Goal: Complete application form

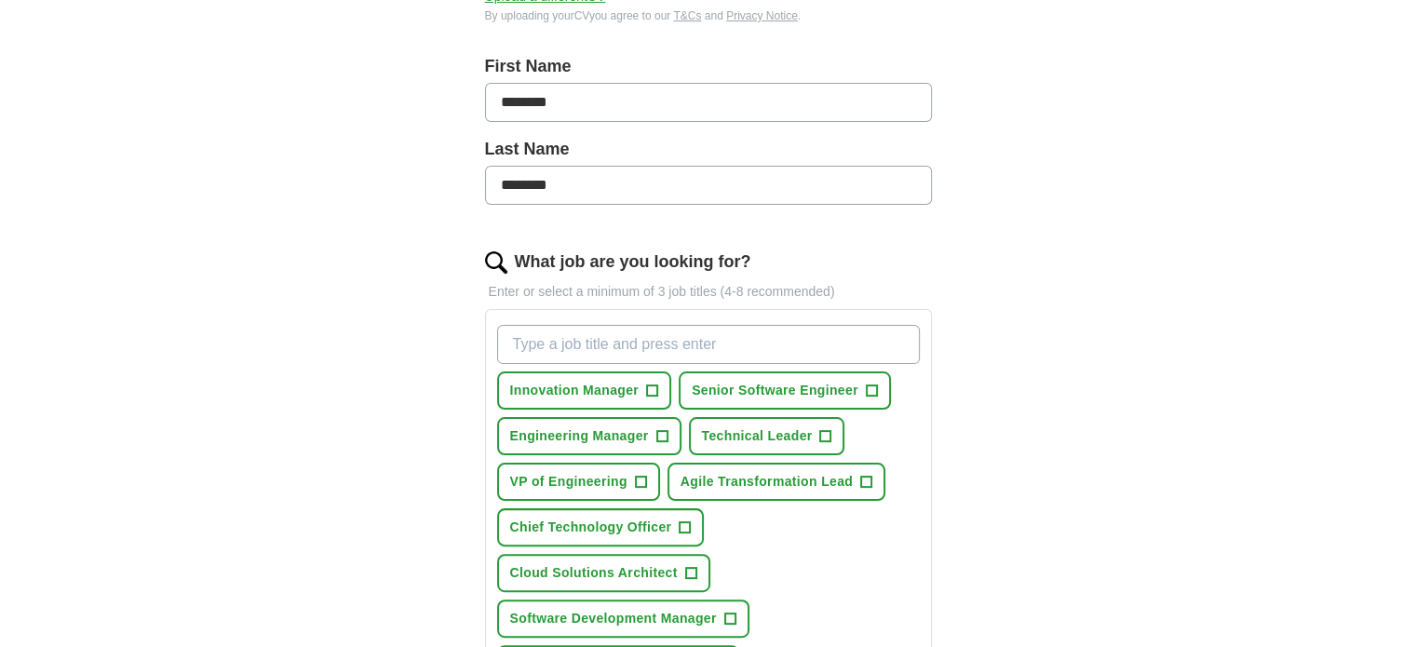
scroll to position [500, 0]
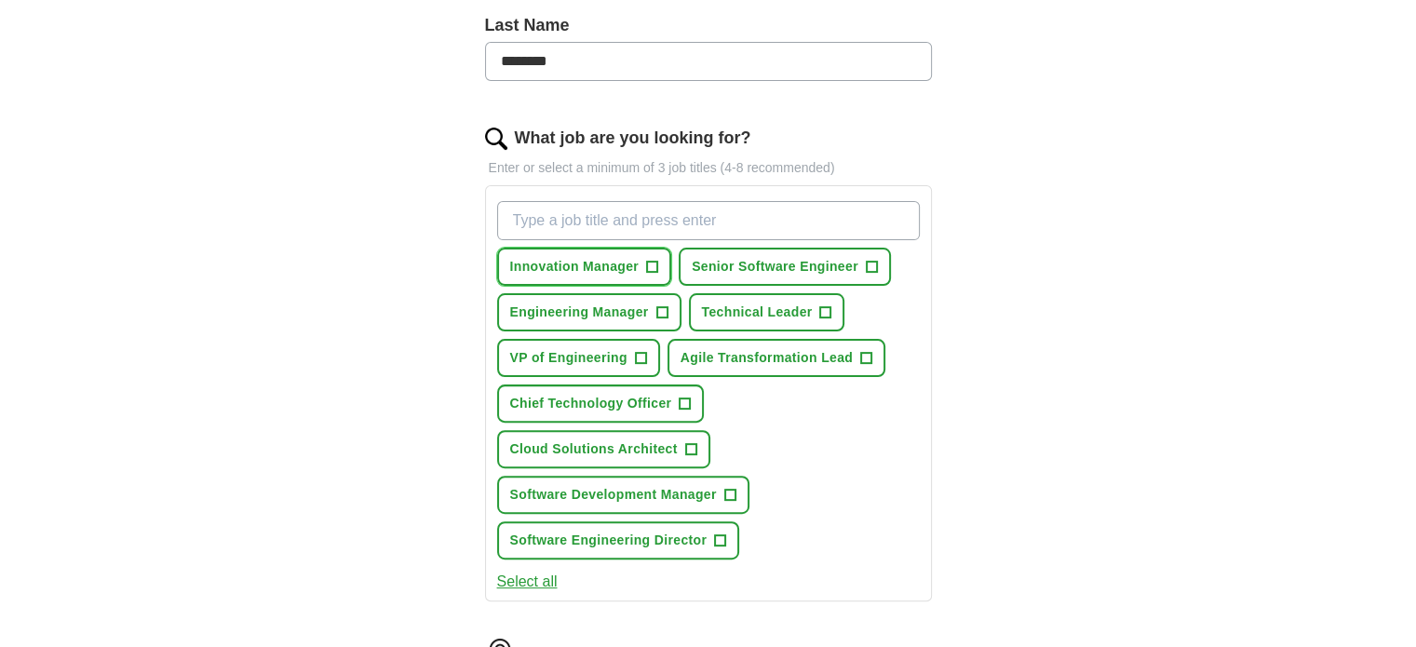
click at [654, 268] on span "+" at bounding box center [652, 267] width 11 height 15
click at [645, 303] on span "Engineering Manager" at bounding box center [579, 313] width 139 height 20
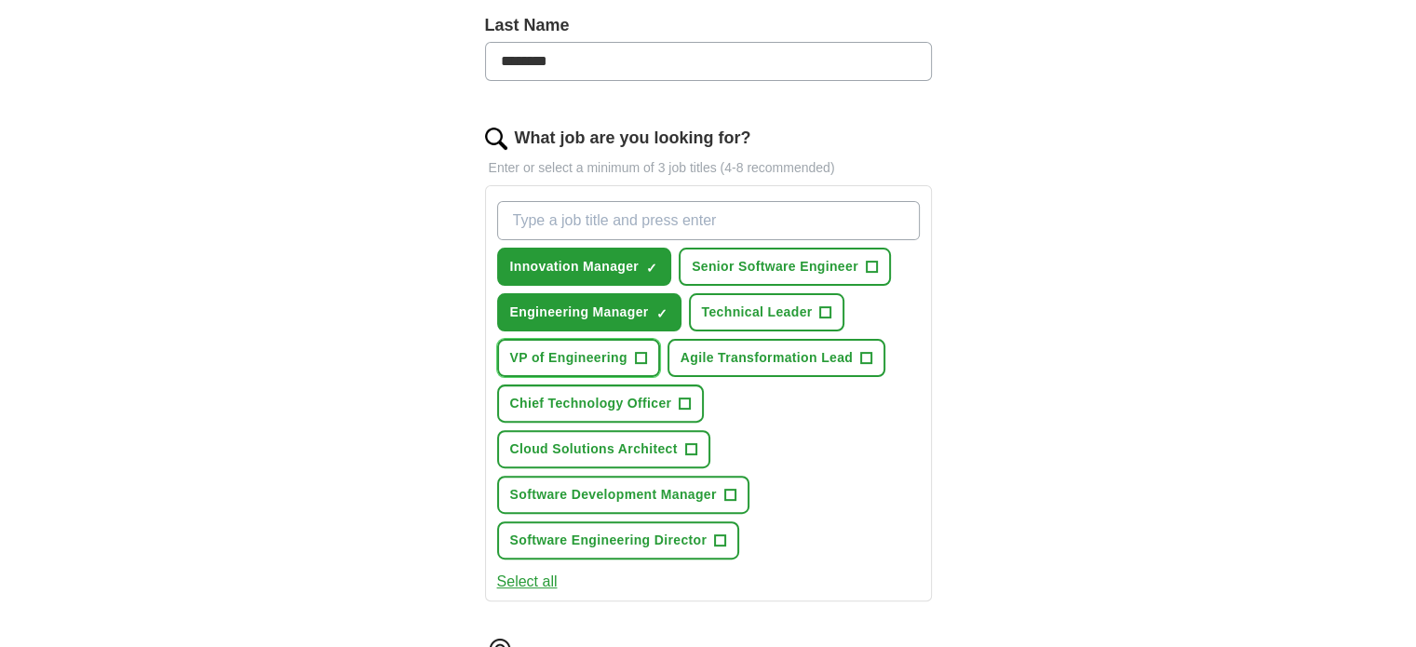
click at [638, 351] on span "+" at bounding box center [640, 358] width 11 height 15
click at [667, 394] on span "Chief Technology Officer" at bounding box center [591, 404] width 162 height 20
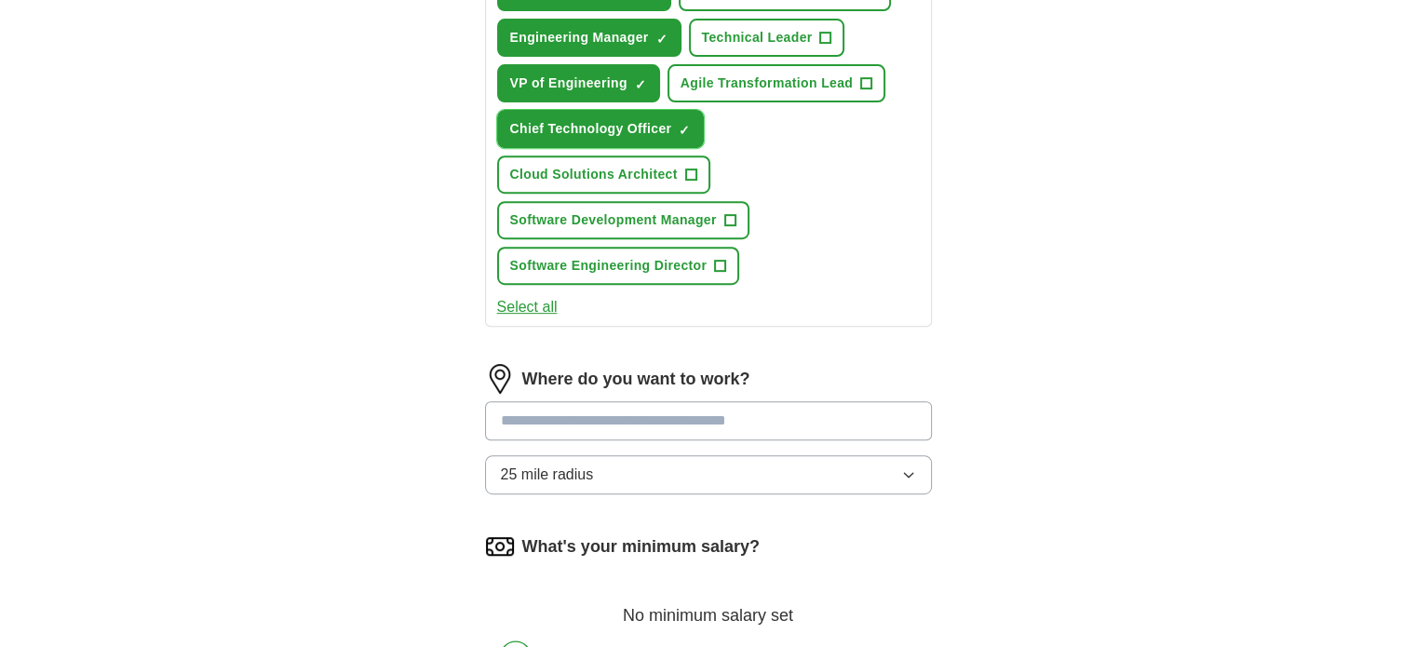
scroll to position [782, 0]
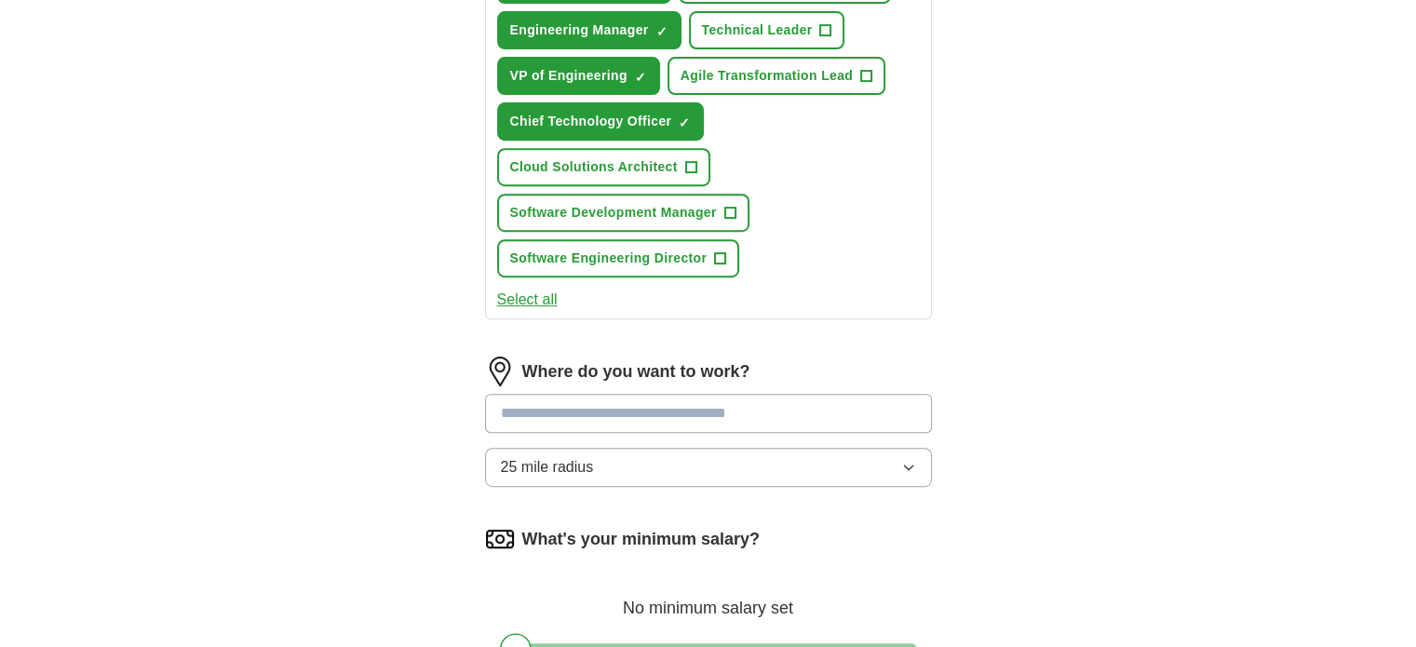
click at [711, 419] on input at bounding box center [708, 413] width 447 height 39
type input "******"
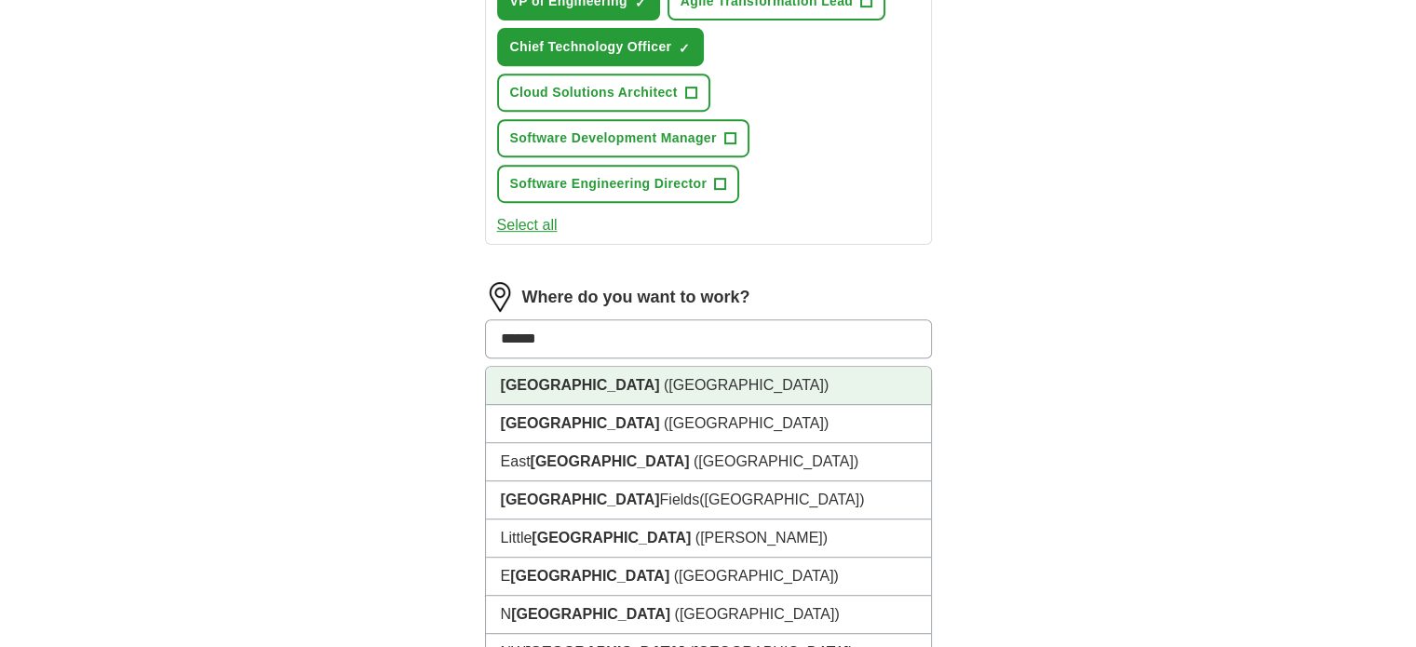
scroll to position [877, 0]
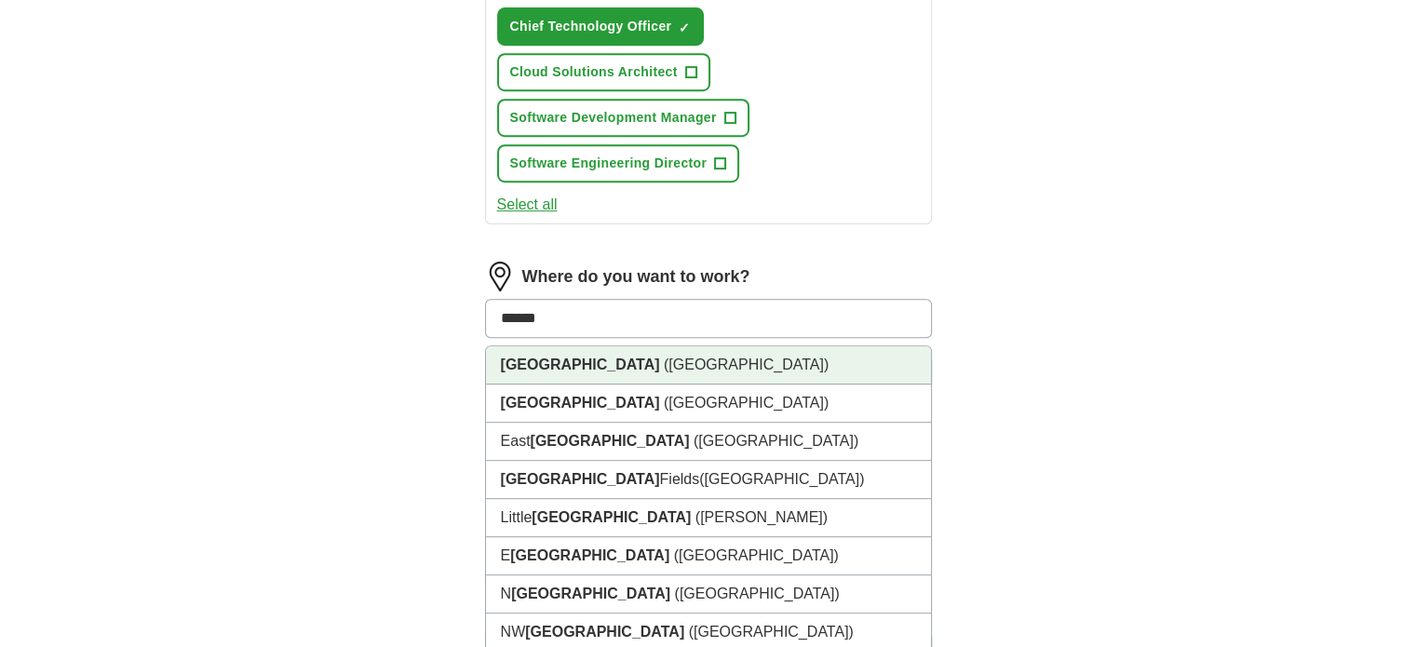
click at [537, 360] on strong "[GEOGRAPHIC_DATA]" at bounding box center [580, 365] width 159 height 16
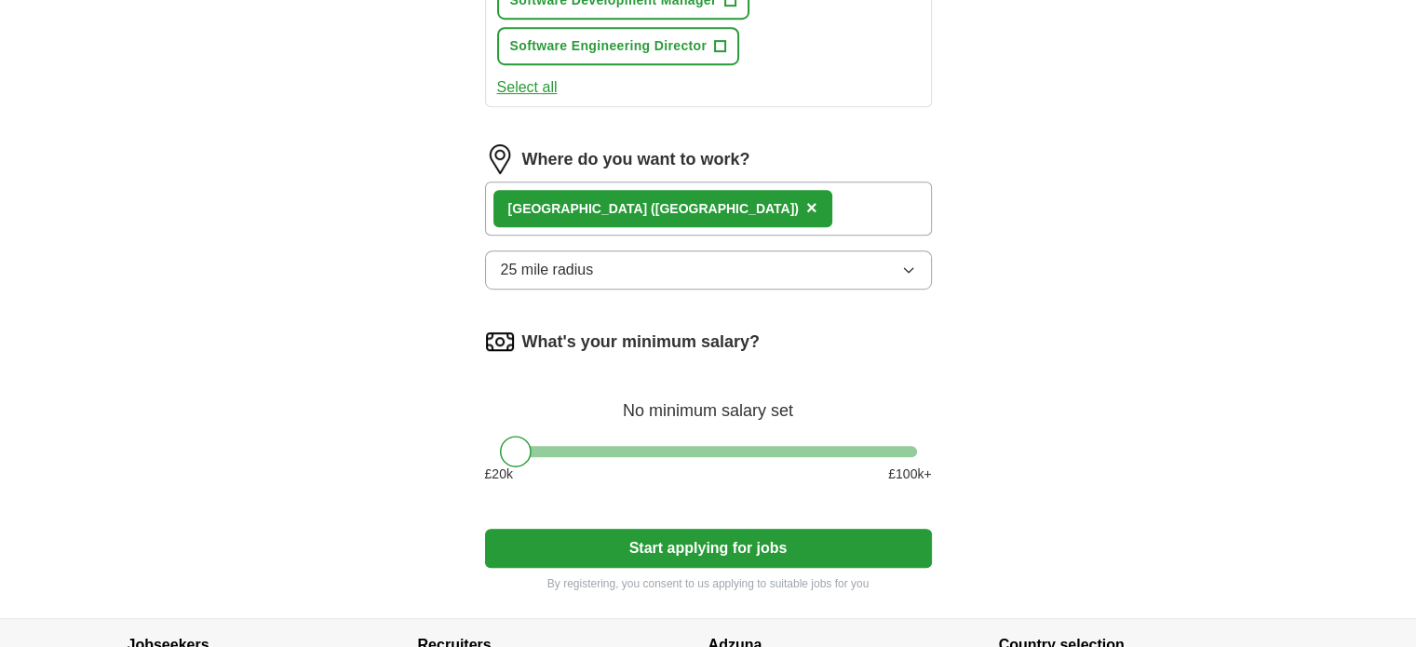
scroll to position [1018, 0]
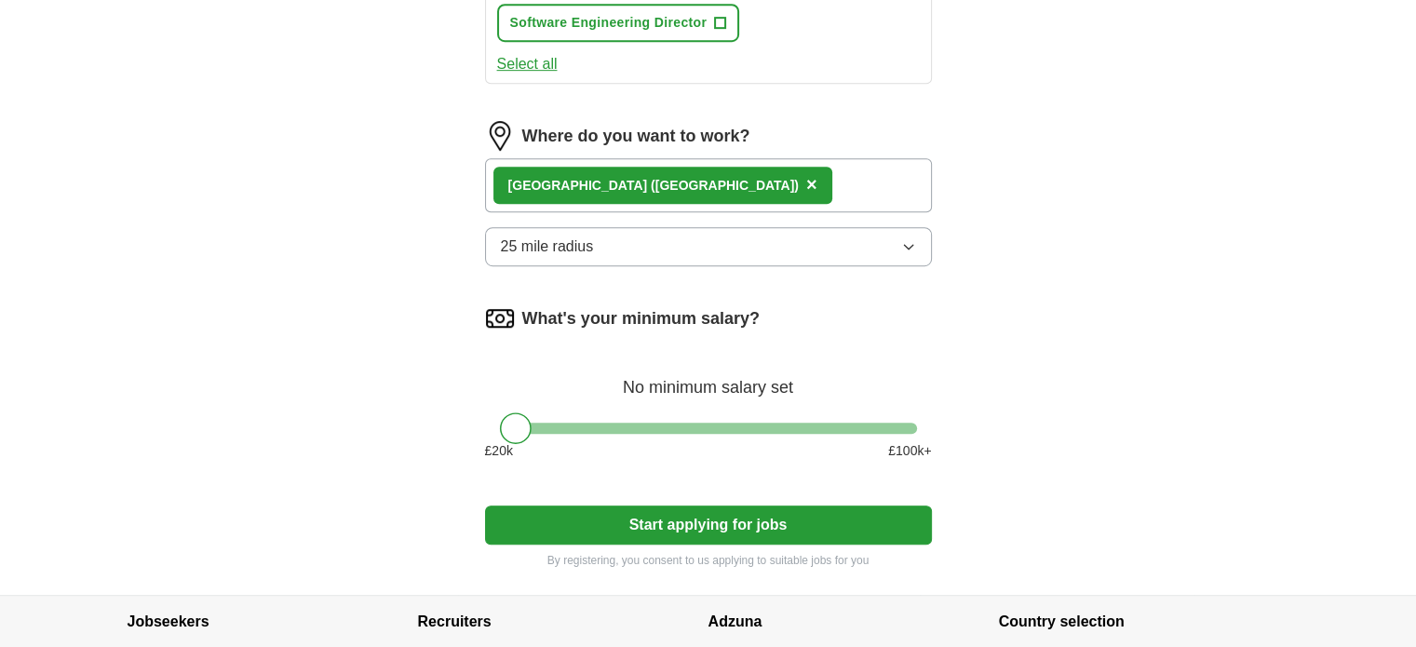
click at [775, 237] on button "25 mile radius" at bounding box center [708, 246] width 447 height 39
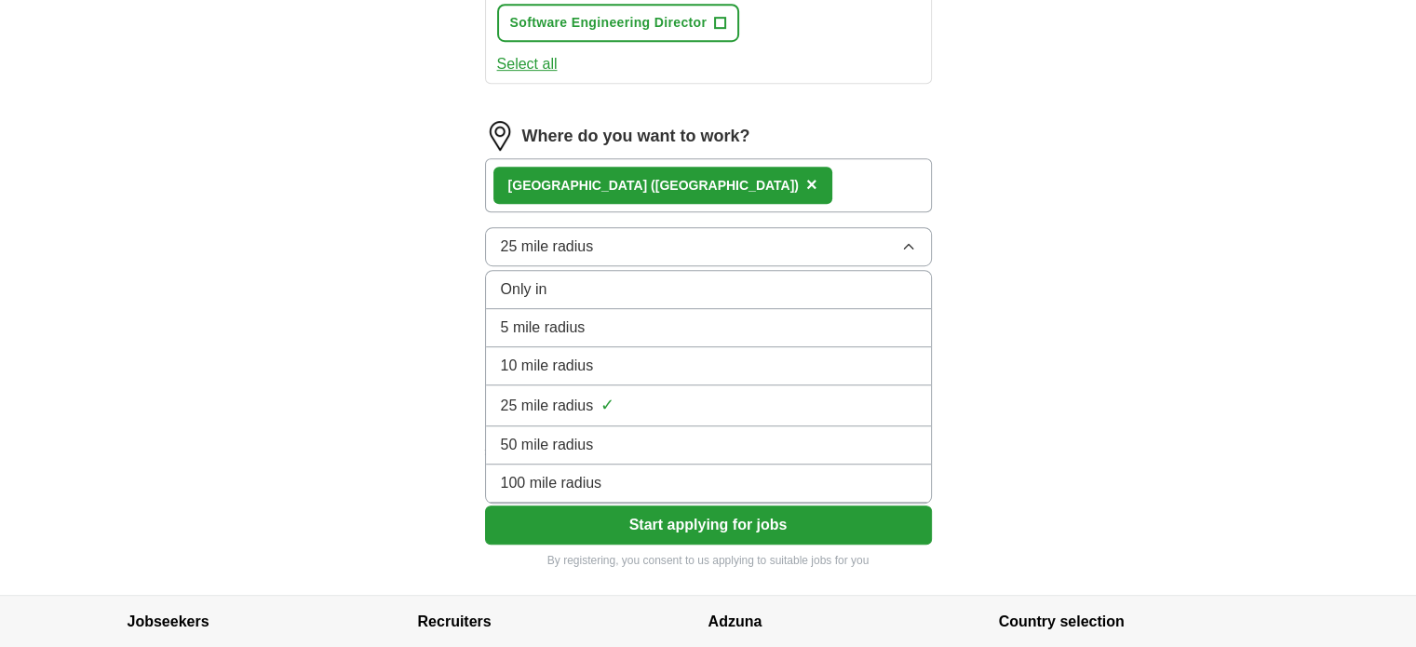
click at [702, 475] on div "100 mile radius" at bounding box center [708, 483] width 415 height 22
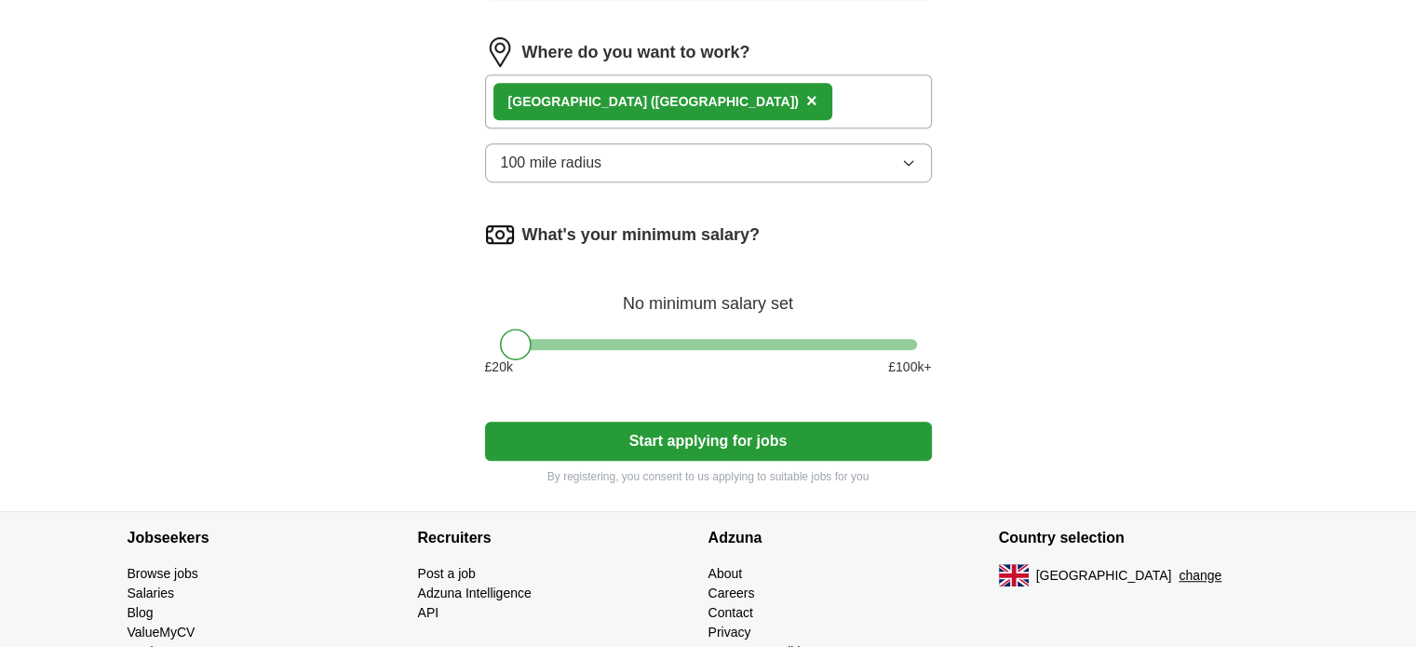
scroll to position [1165, 0]
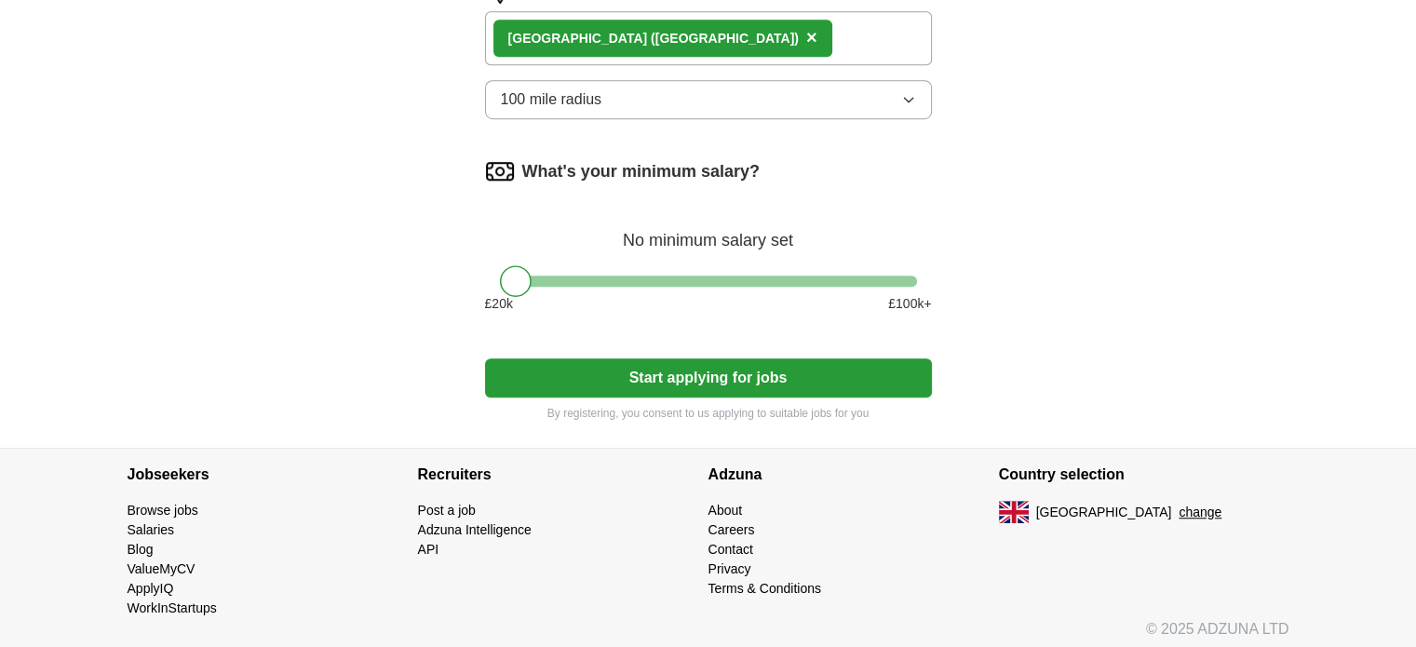
click at [655, 358] on button "Start applying for jobs" at bounding box center [708, 377] width 447 height 39
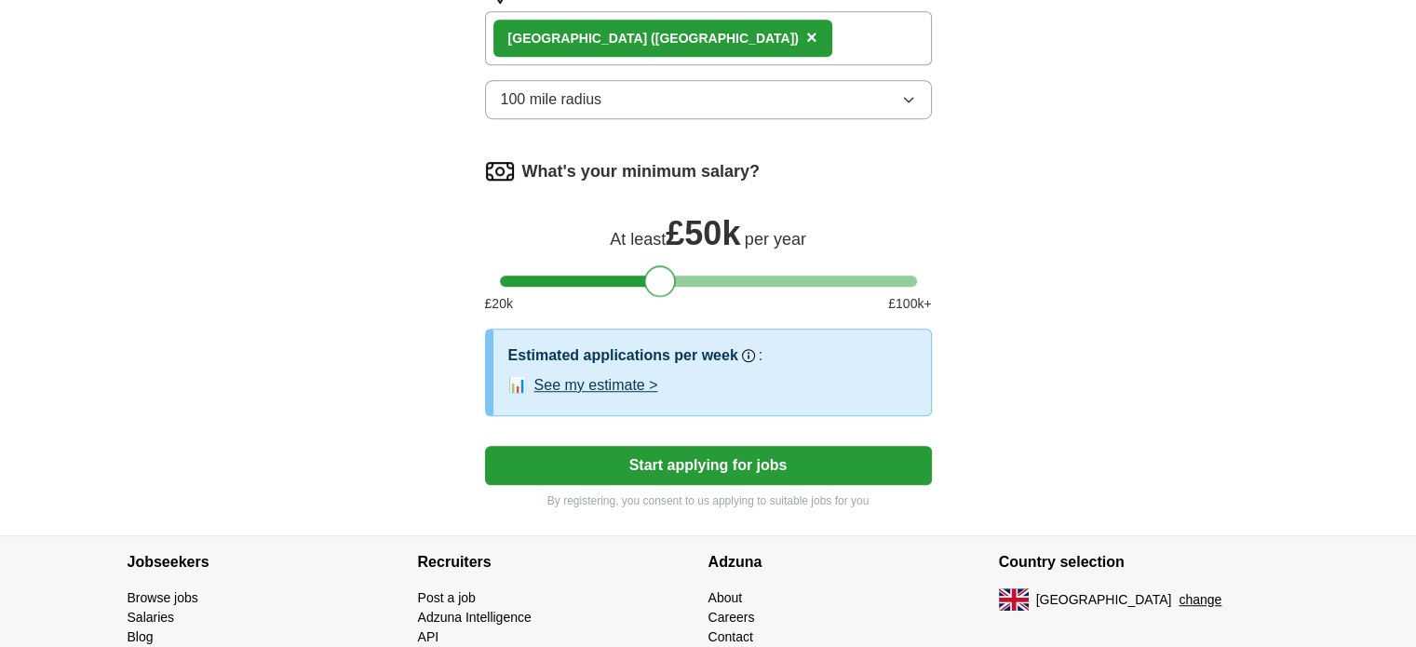
drag, startPoint x: 515, startPoint y: 276, endPoint x: 659, endPoint y: 278, distance: 144.3
click at [659, 278] on div at bounding box center [660, 281] width 32 height 32
drag, startPoint x: 659, startPoint y: 278, endPoint x: 758, endPoint y: 287, distance: 99.0
click at [758, 287] on div at bounding box center [757, 281] width 32 height 32
click at [692, 453] on button "Start applying for jobs" at bounding box center [708, 465] width 447 height 39
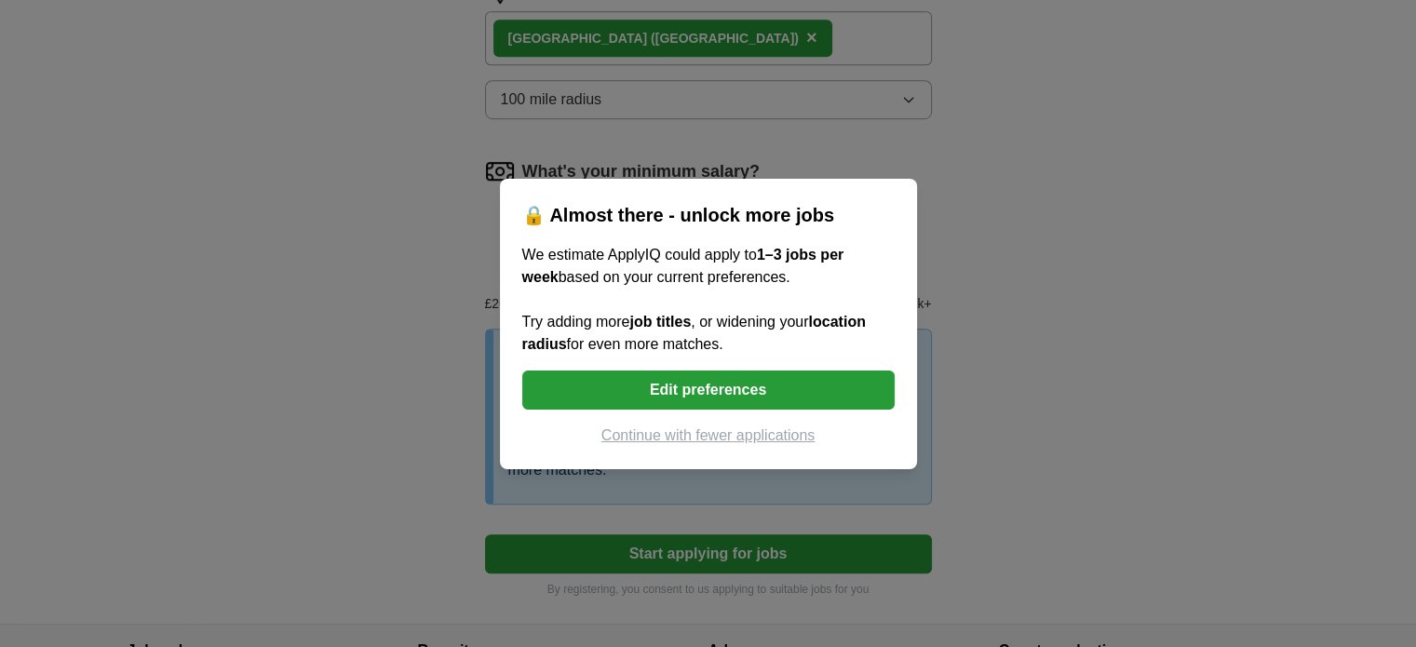
click at [745, 385] on button "Edit preferences" at bounding box center [708, 390] width 372 height 39
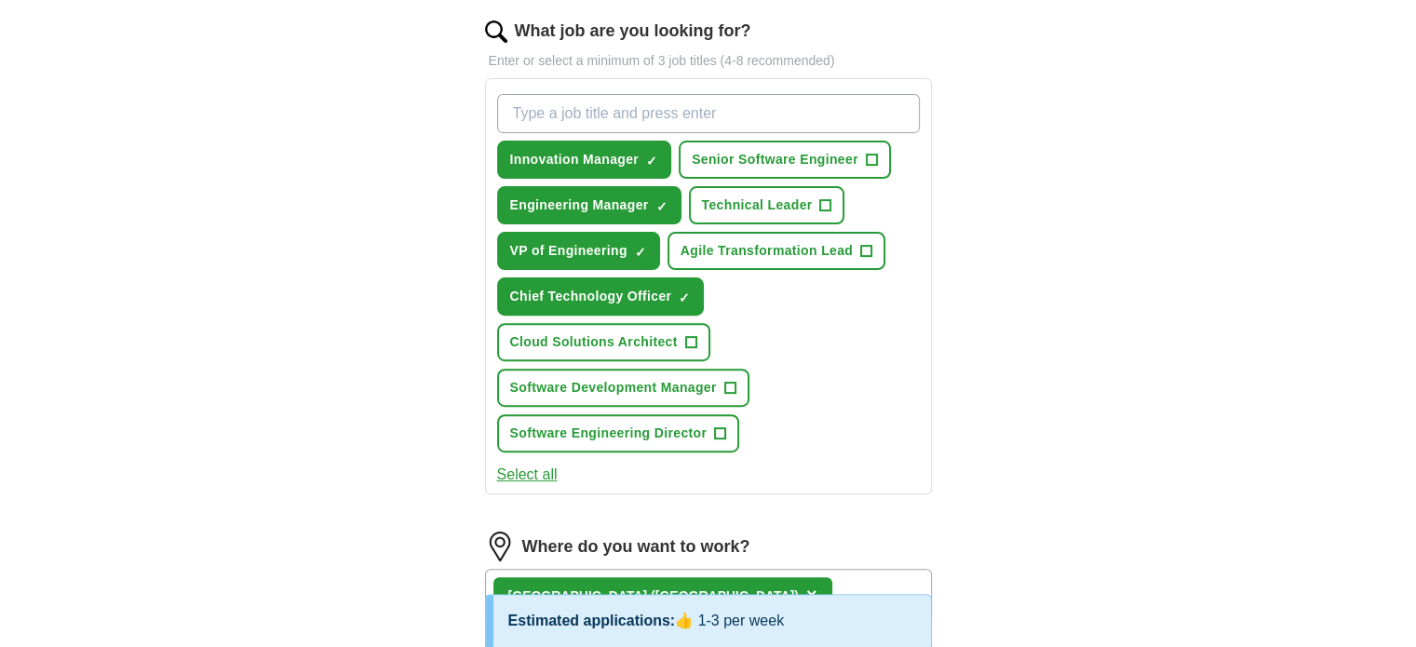
scroll to position [606, 0]
click at [665, 95] on input "What job are you looking for?" at bounding box center [708, 114] width 423 height 39
type input "head of engineering"
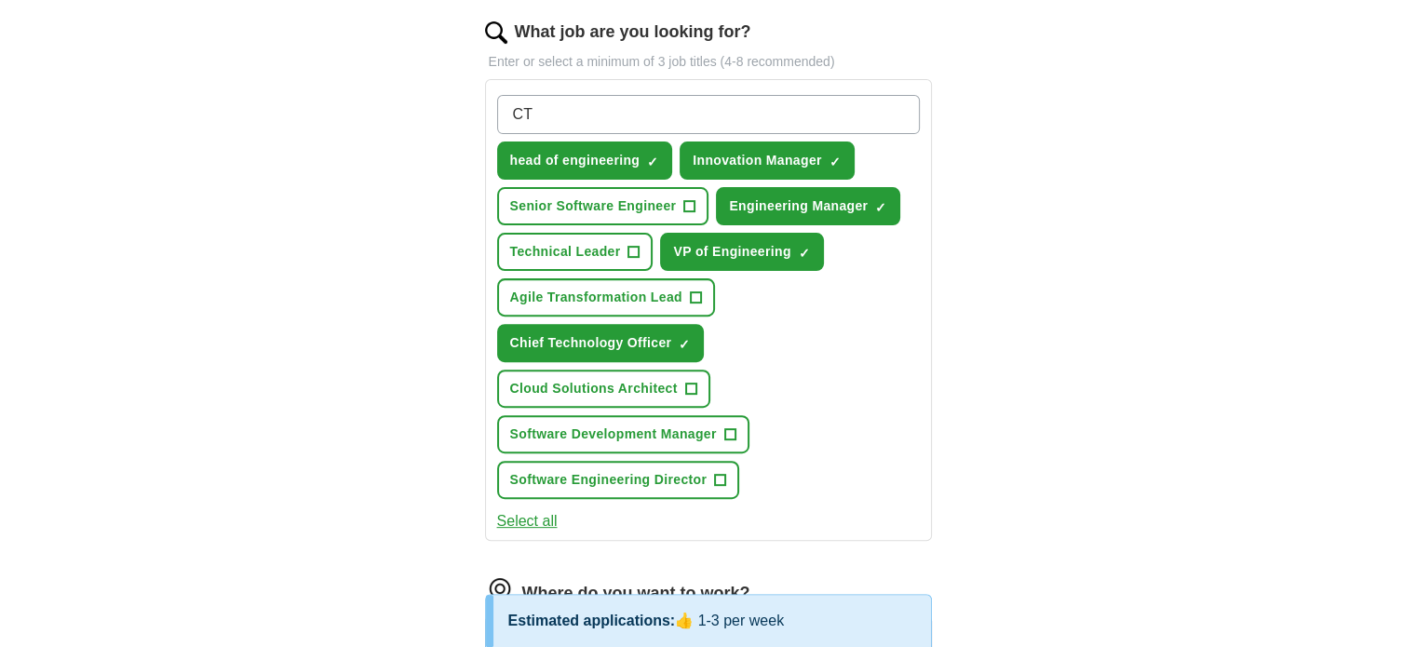
type input "CTO"
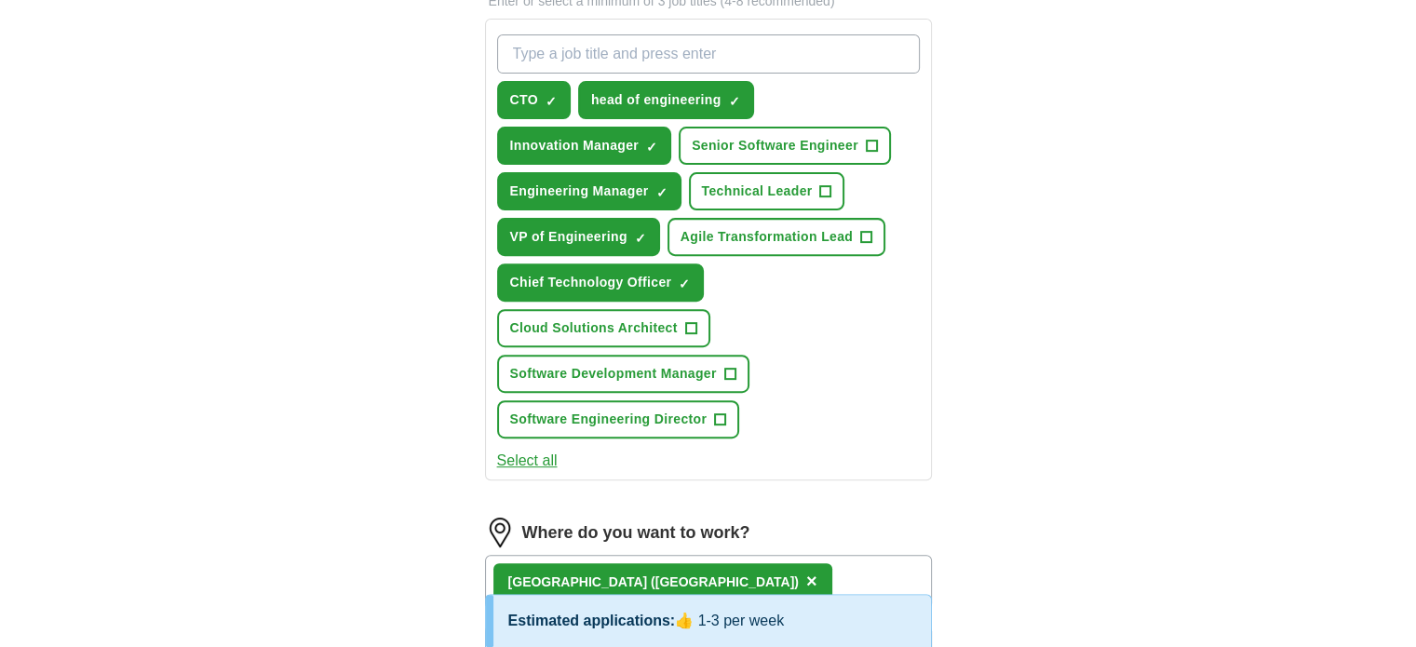
scroll to position [668, 0]
click at [735, 368] on span "+" at bounding box center [730, 373] width 12 height 12
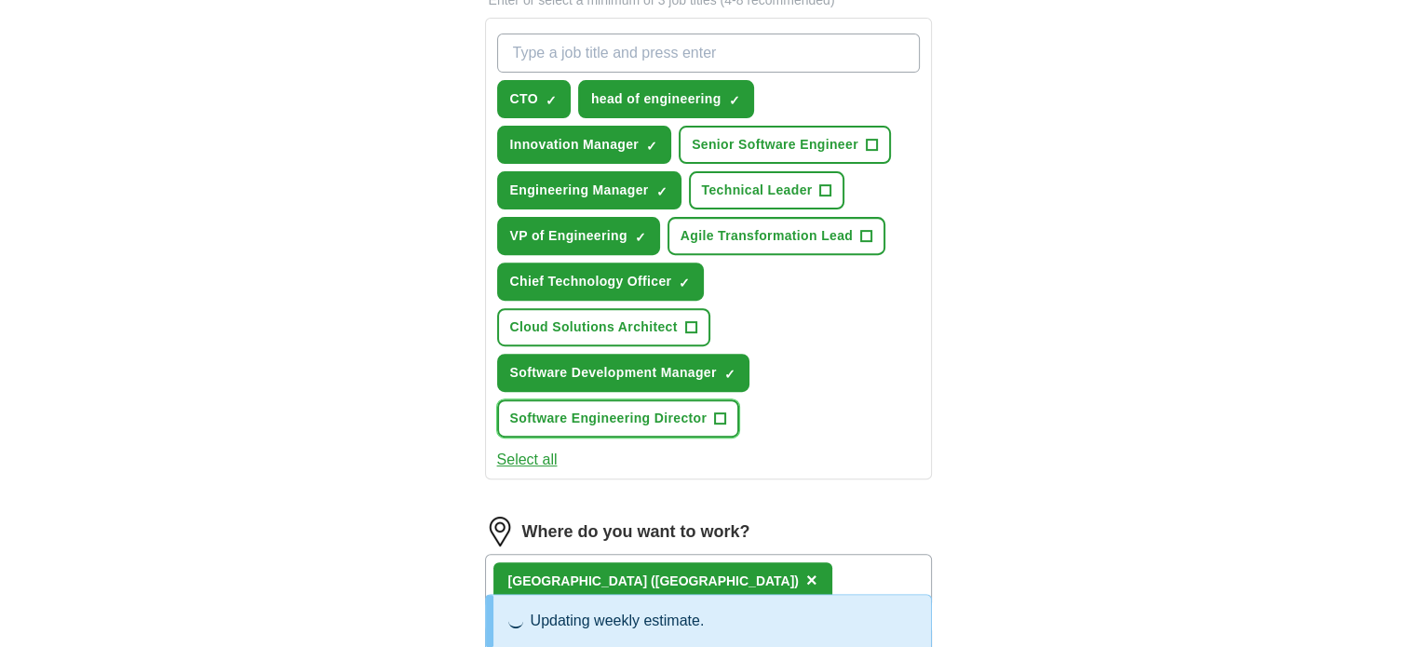
click at [726, 415] on button "Software Engineering Director +" at bounding box center [618, 418] width 243 height 38
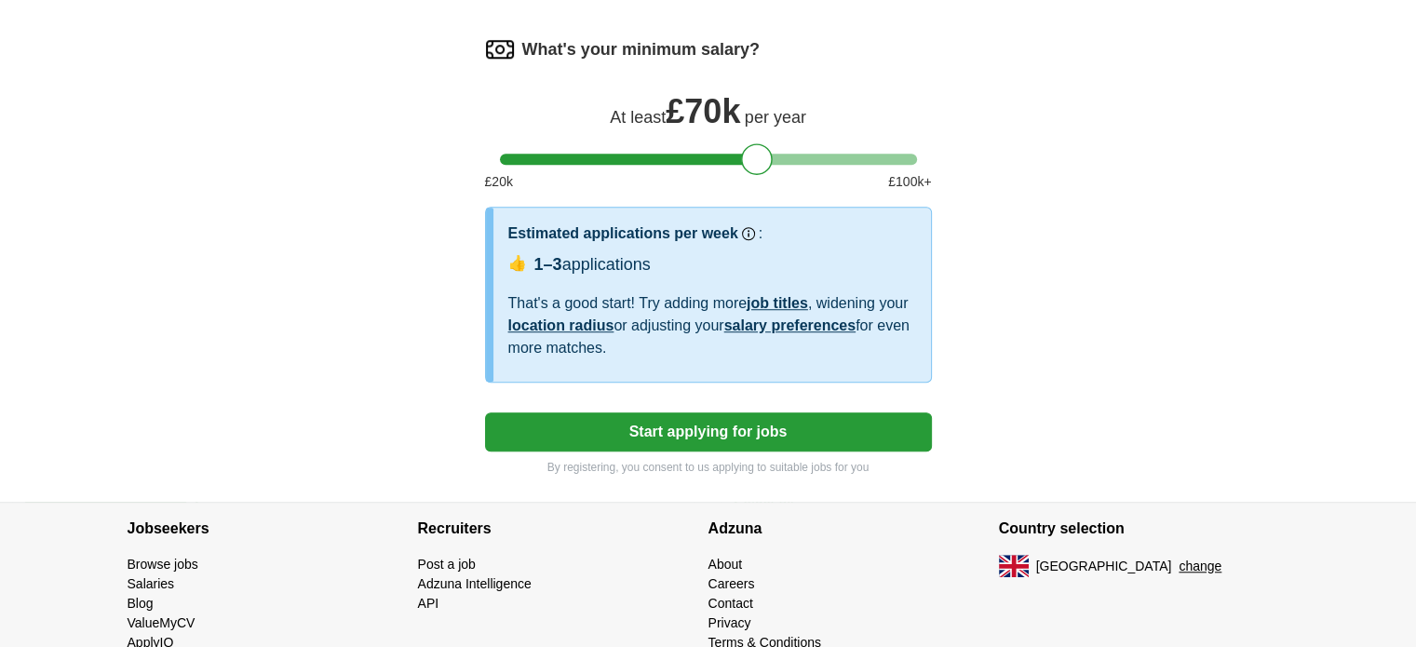
scroll to position [1385, 0]
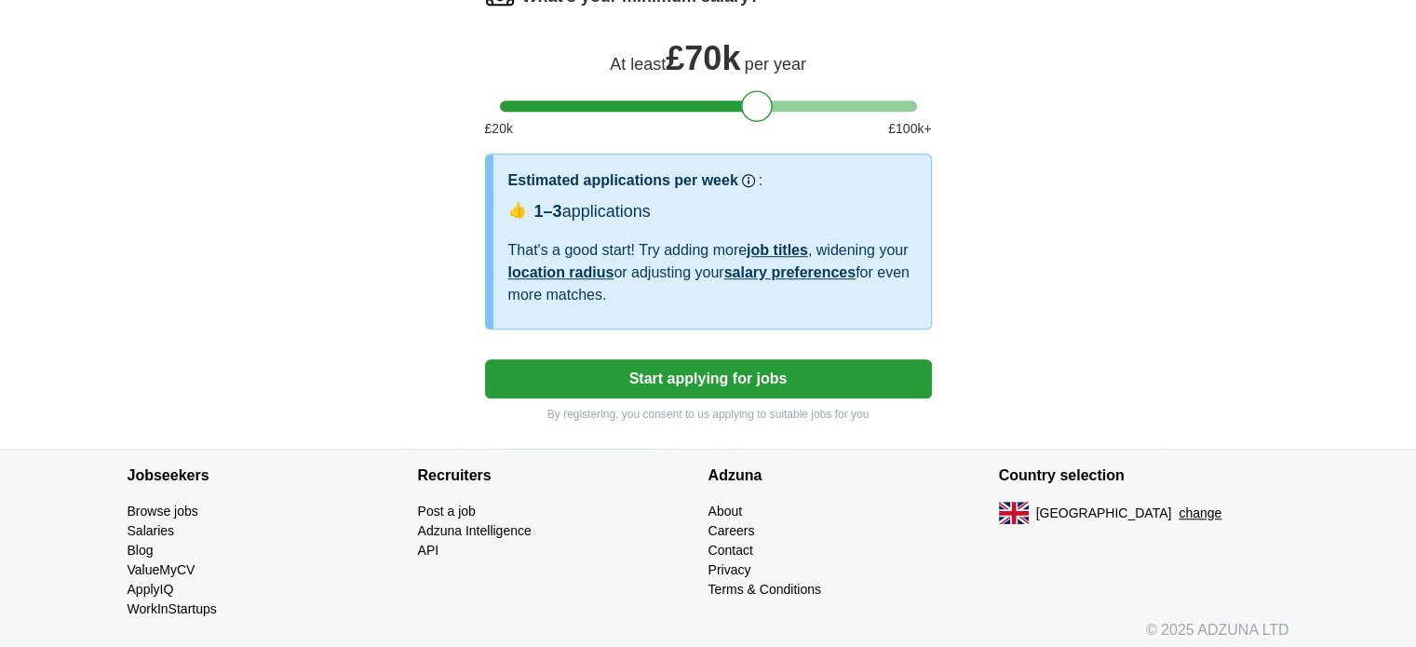
click at [728, 364] on button "Start applying for jobs" at bounding box center [708, 378] width 447 height 39
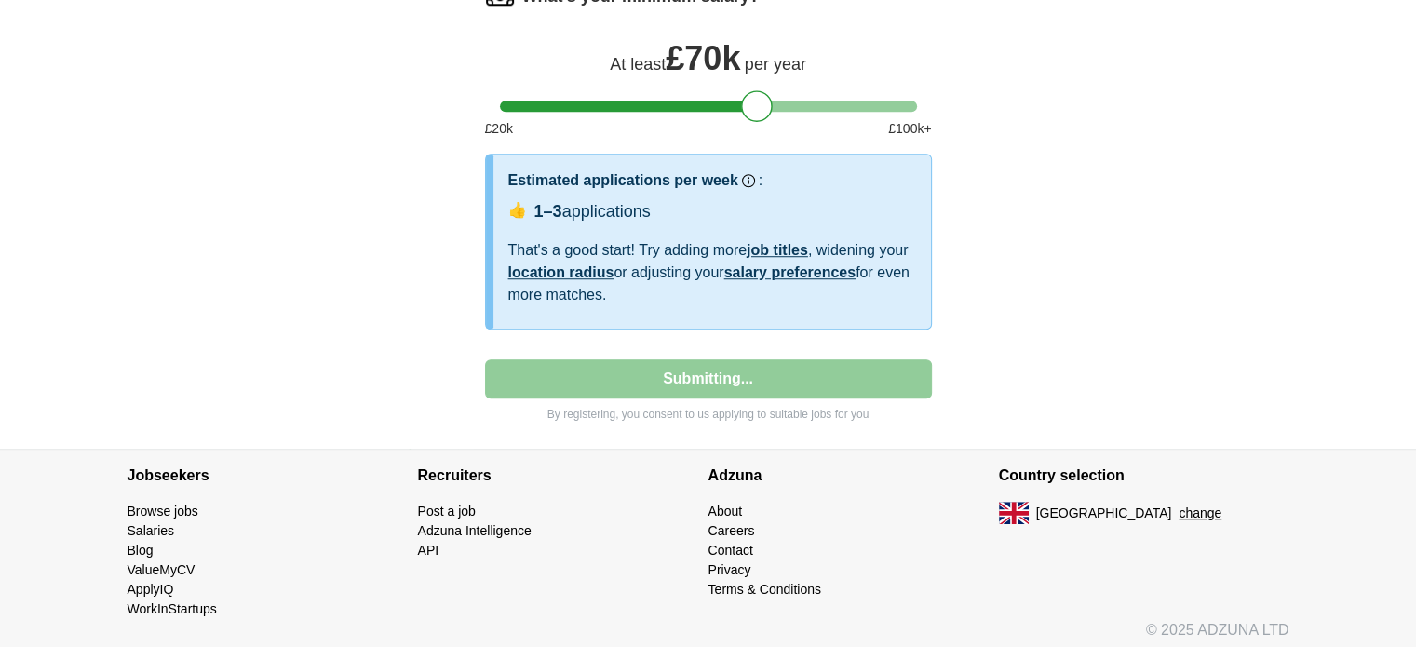
select select "**"
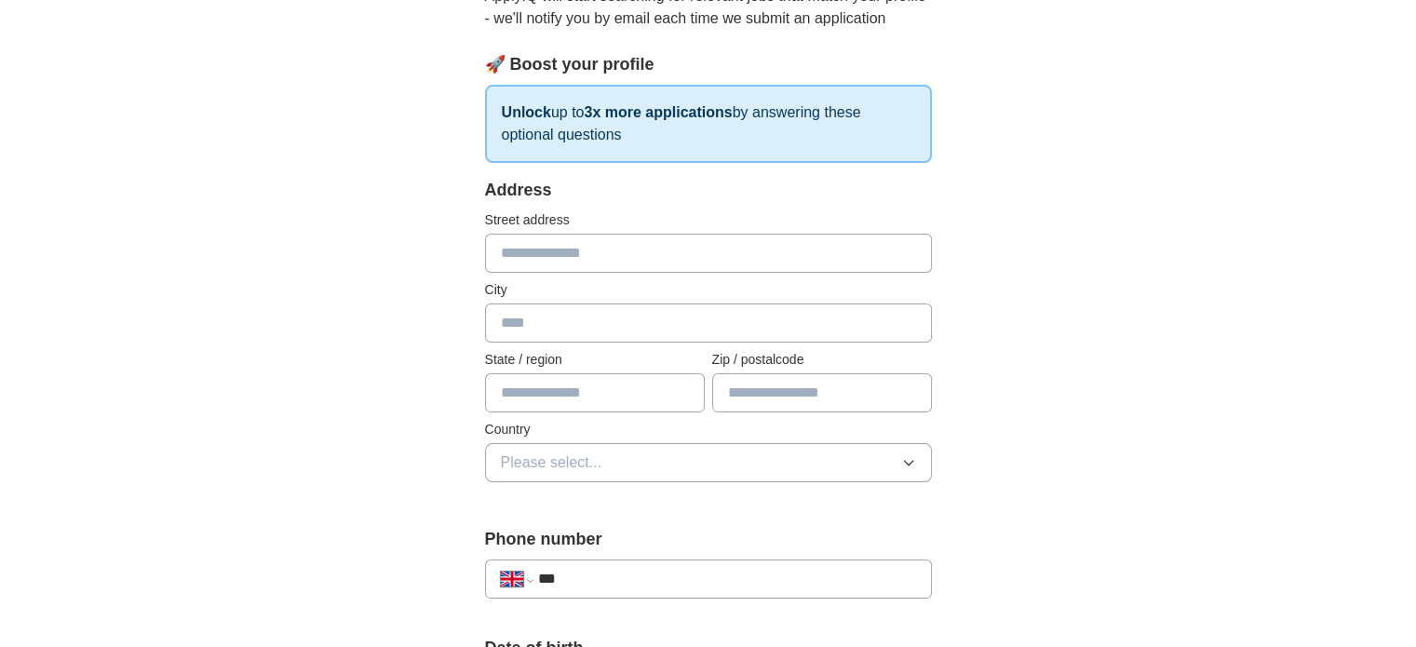
scroll to position [231, 0]
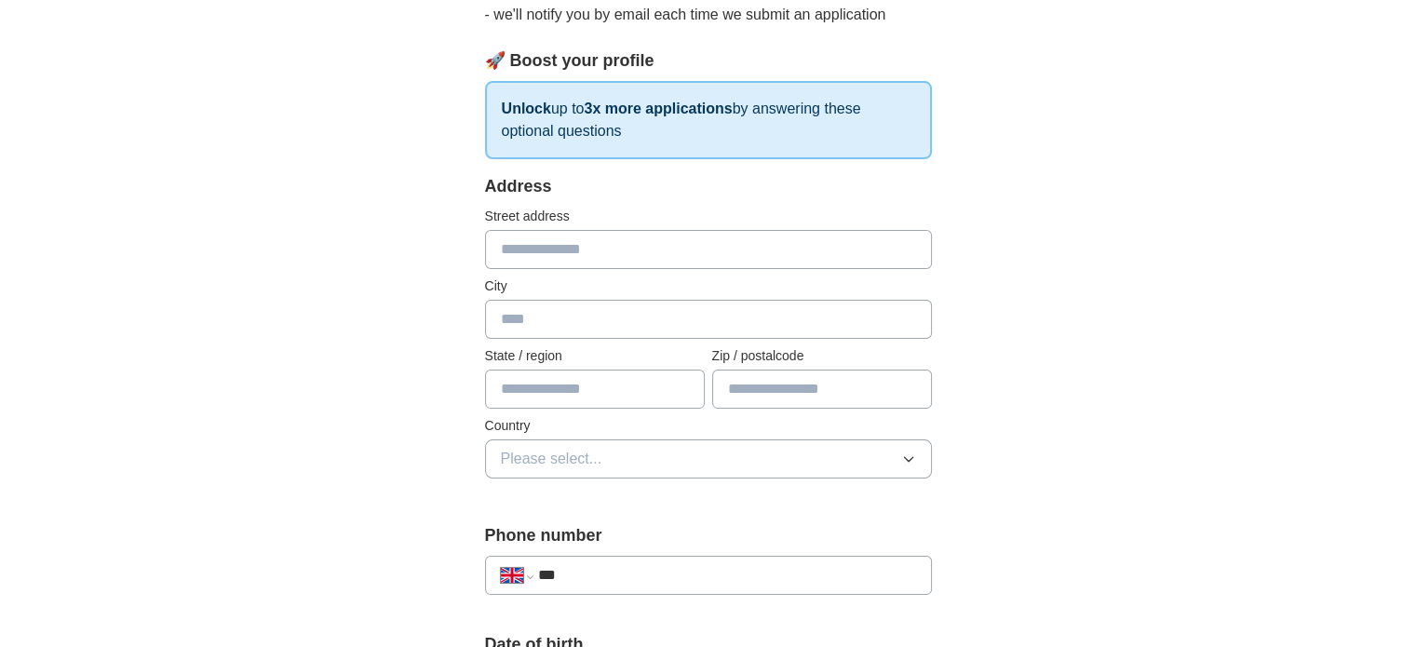
click at [694, 255] on input "text" at bounding box center [708, 249] width 447 height 39
type input "**********"
type input "******"
type input "*******"
type input "******"
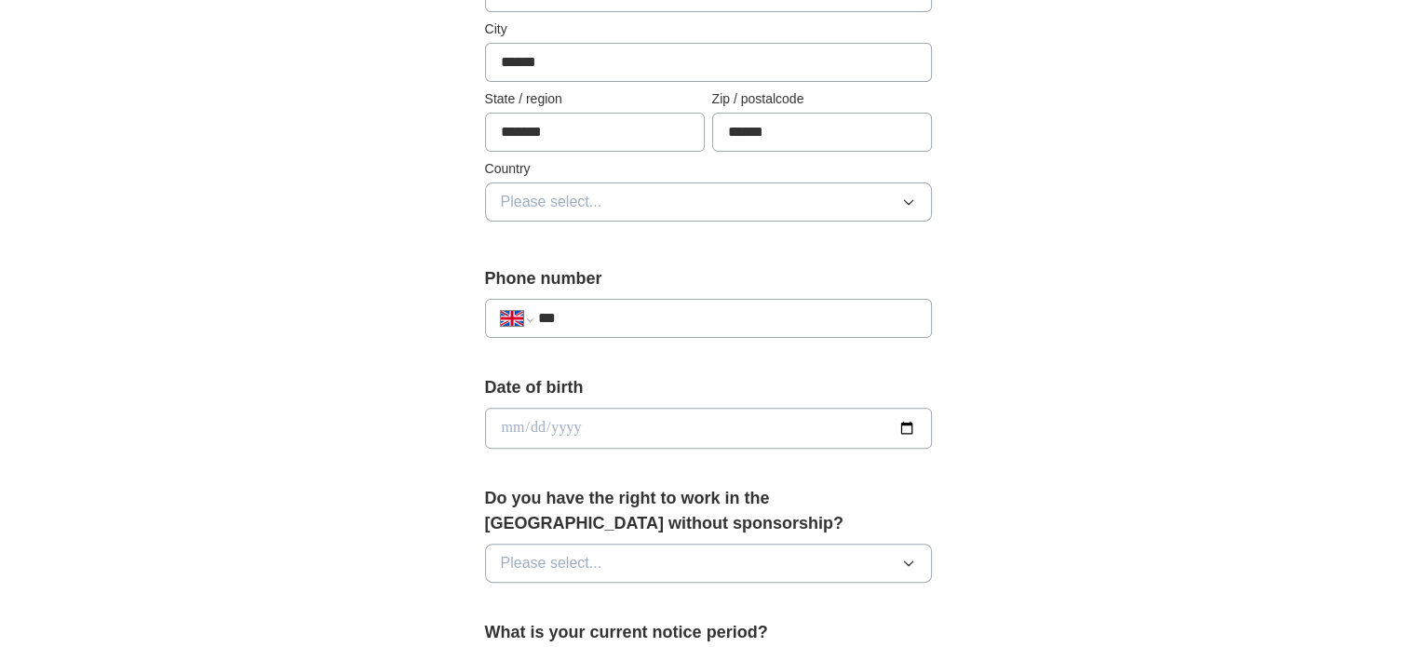
scroll to position [492, 0]
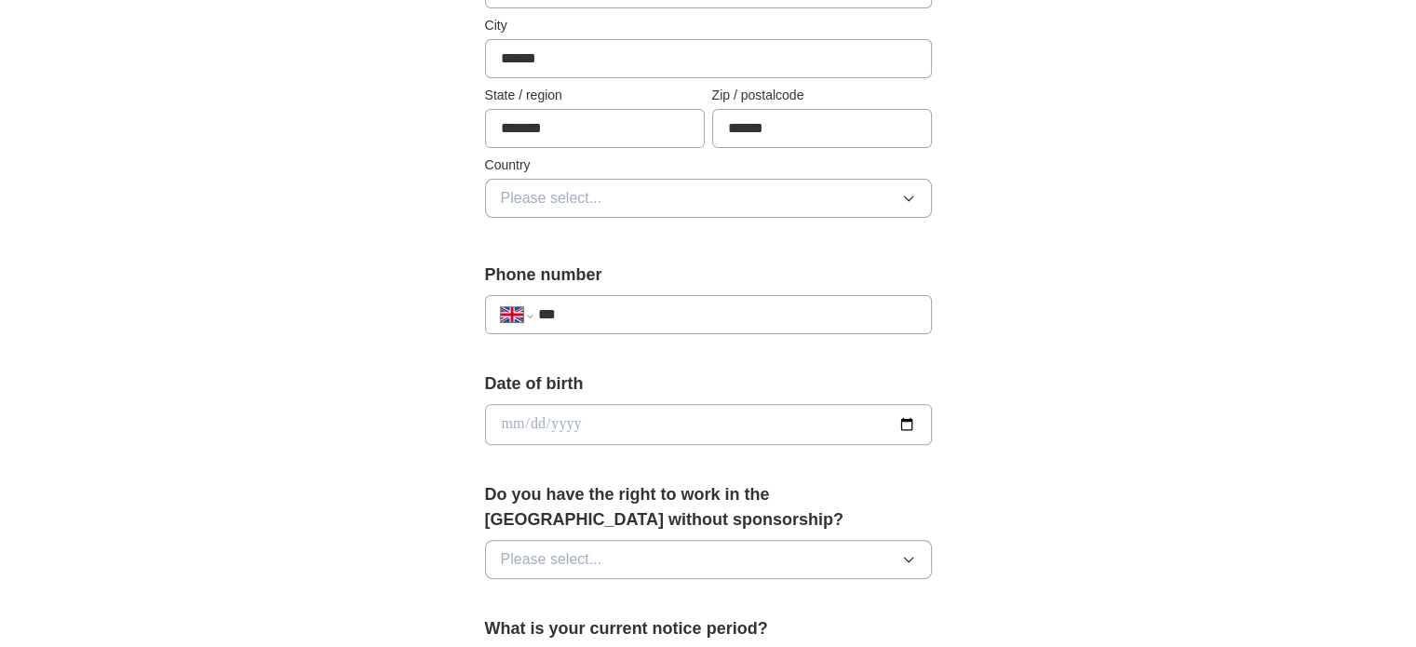
click at [757, 201] on button "Please select..." at bounding box center [708, 198] width 447 height 39
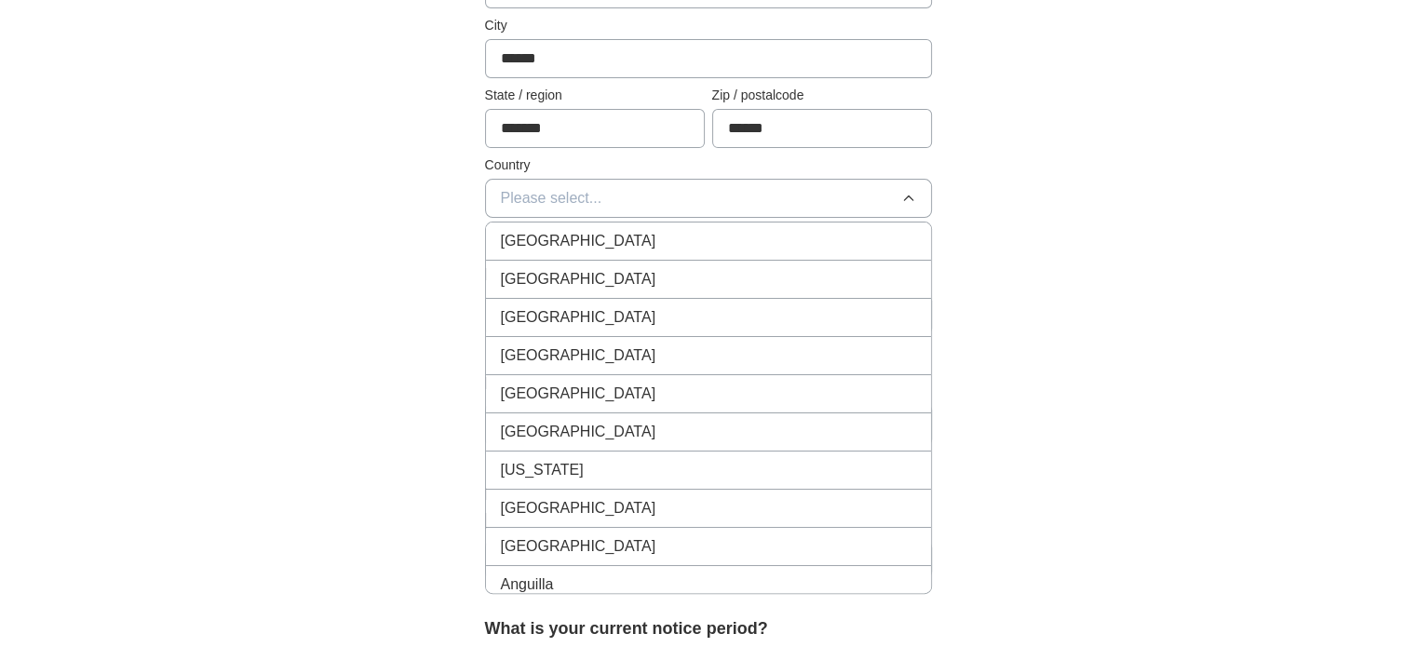
click at [685, 231] on div "[GEOGRAPHIC_DATA]" at bounding box center [708, 241] width 415 height 22
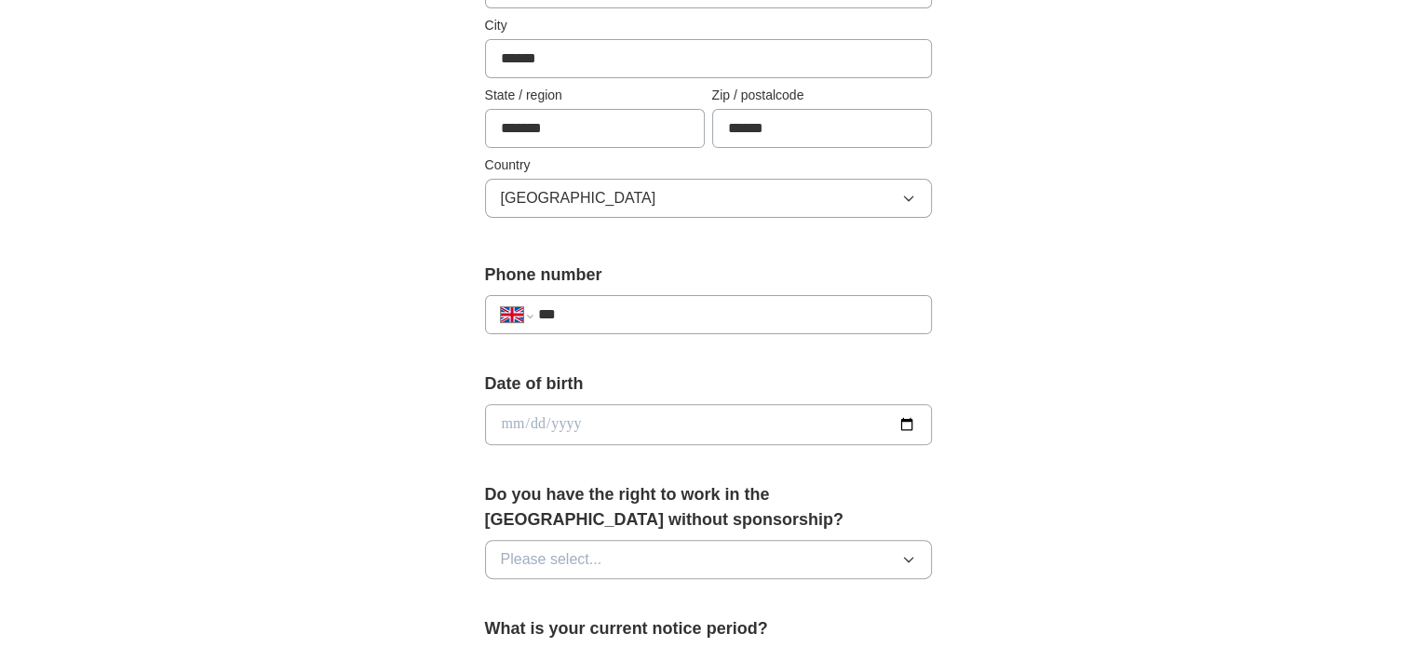
click at [672, 303] on input "***" at bounding box center [726, 314] width 378 height 22
type input "**********"
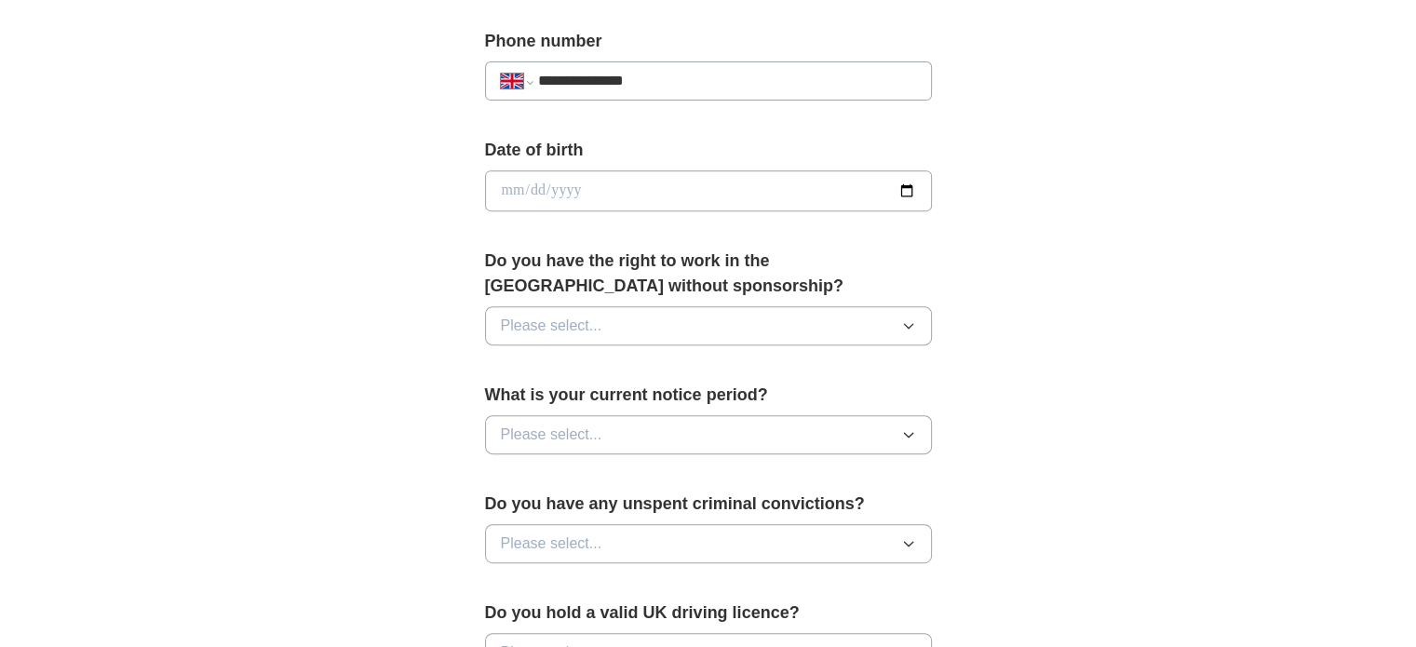
scroll to position [749, 0]
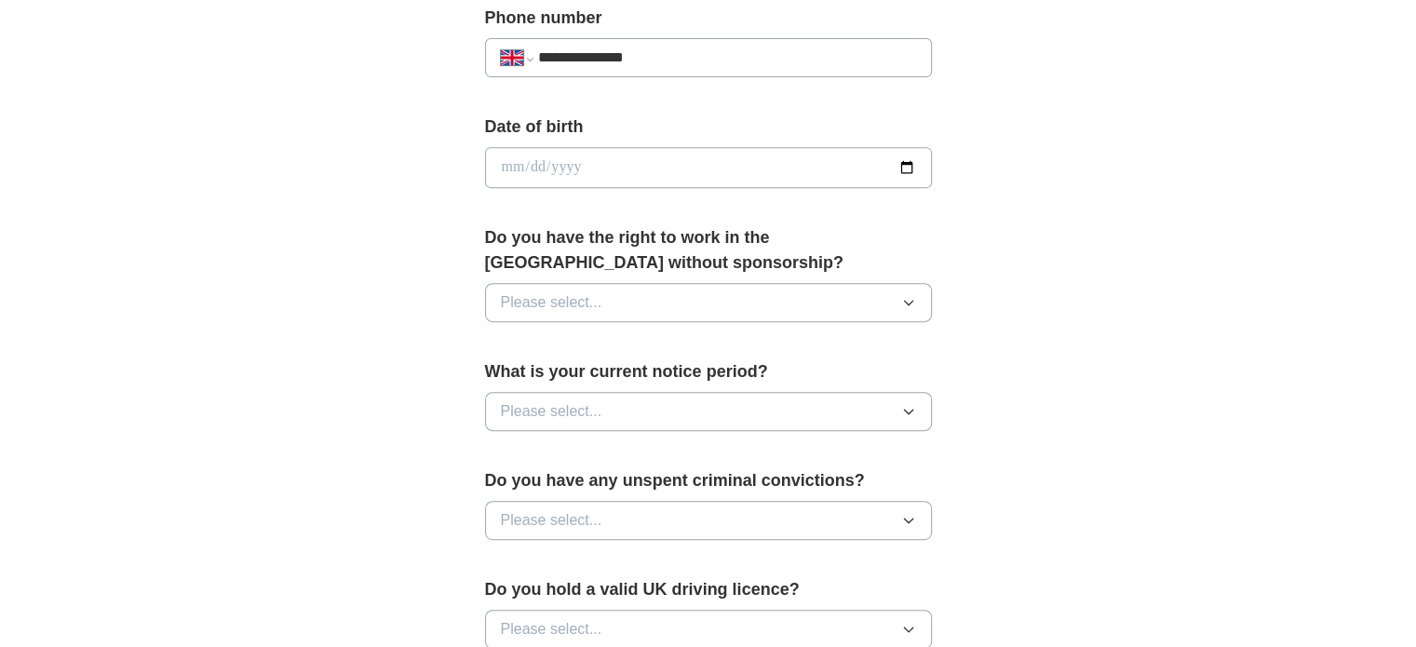
click at [827, 294] on button "Please select..." at bounding box center [708, 302] width 447 height 39
click at [525, 337] on div "Yes" at bounding box center [708, 345] width 415 height 22
click at [570, 401] on span "Please select..." at bounding box center [551, 411] width 101 height 22
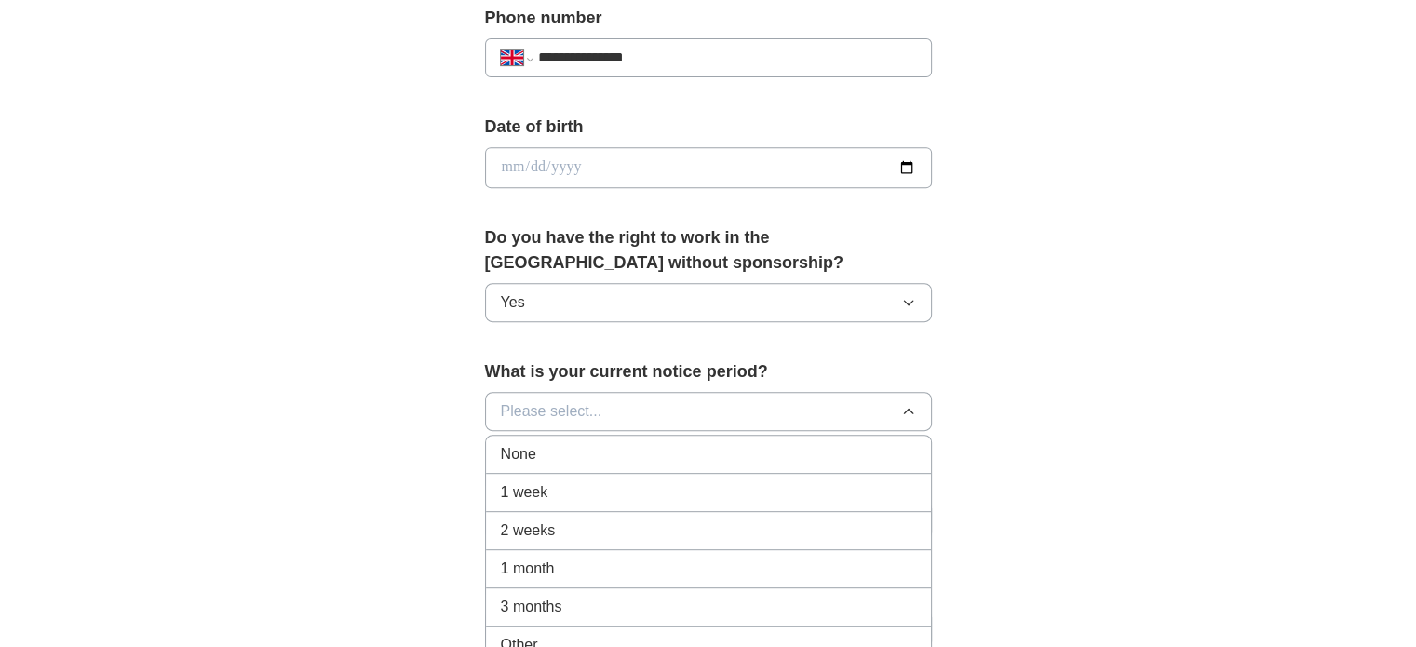
click at [557, 443] on div "None" at bounding box center [708, 454] width 415 height 22
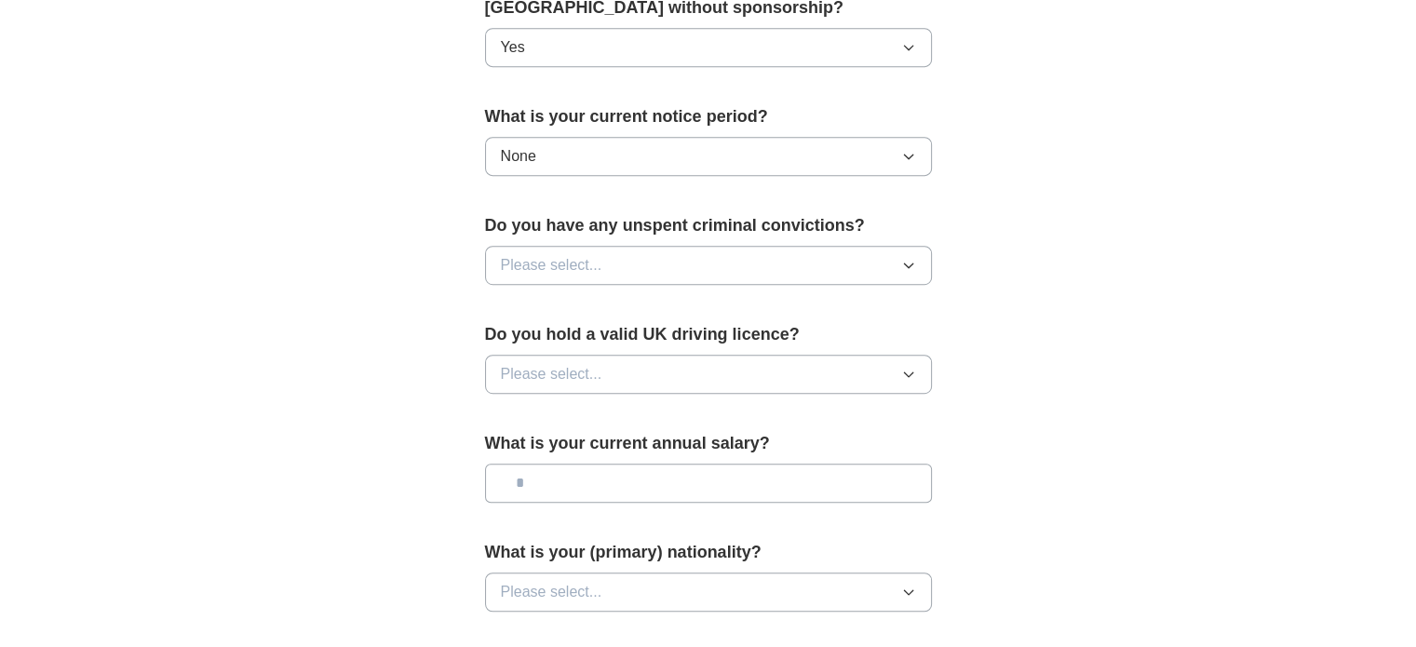
scroll to position [1005, 0]
click at [754, 249] on button "Please select..." at bounding box center [708, 263] width 447 height 39
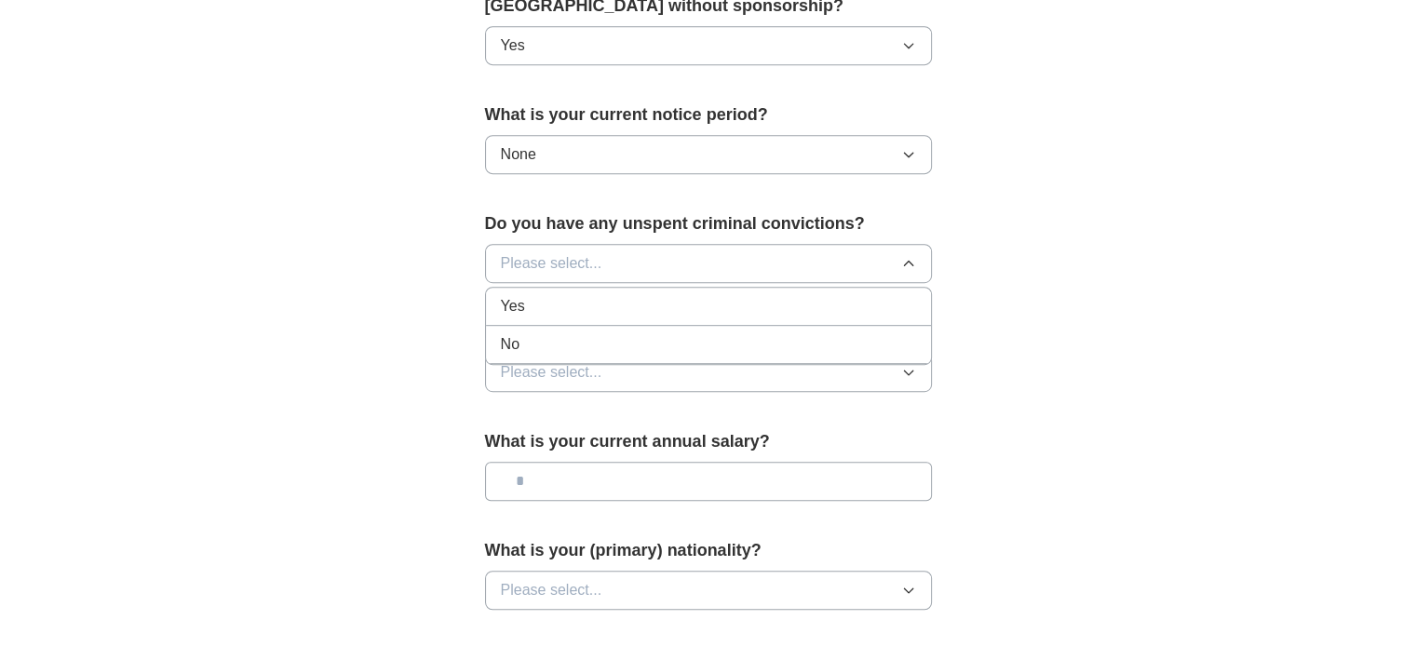
click at [729, 333] on div "No" at bounding box center [708, 344] width 415 height 22
click at [725, 369] on button "Please select..." at bounding box center [708, 372] width 447 height 39
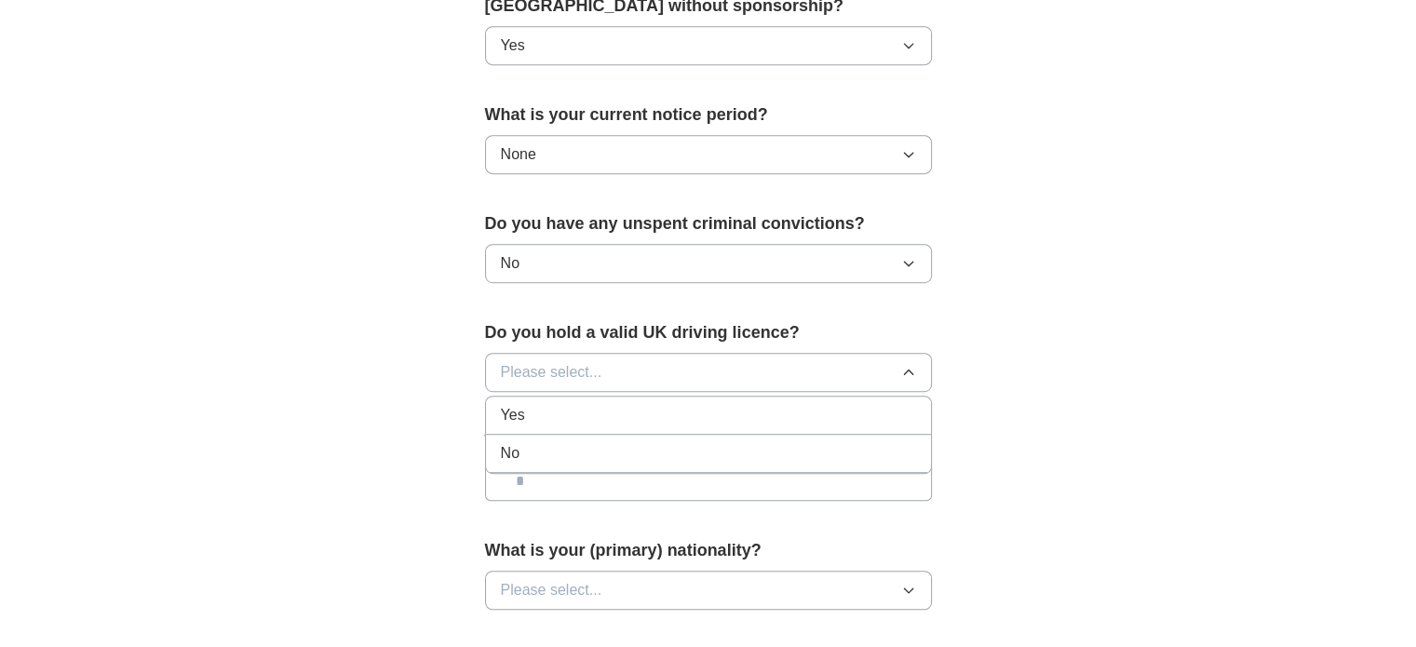
click at [690, 405] on div "Yes" at bounding box center [708, 415] width 415 height 22
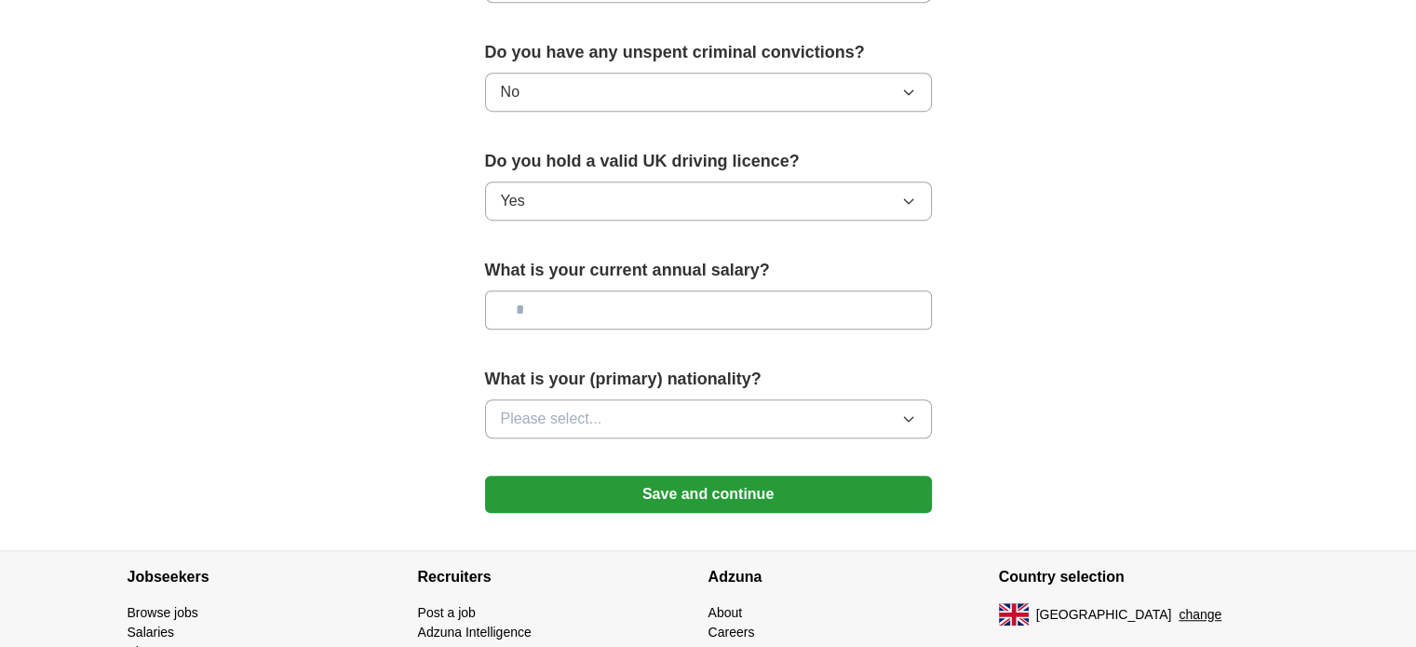
scroll to position [1216, 0]
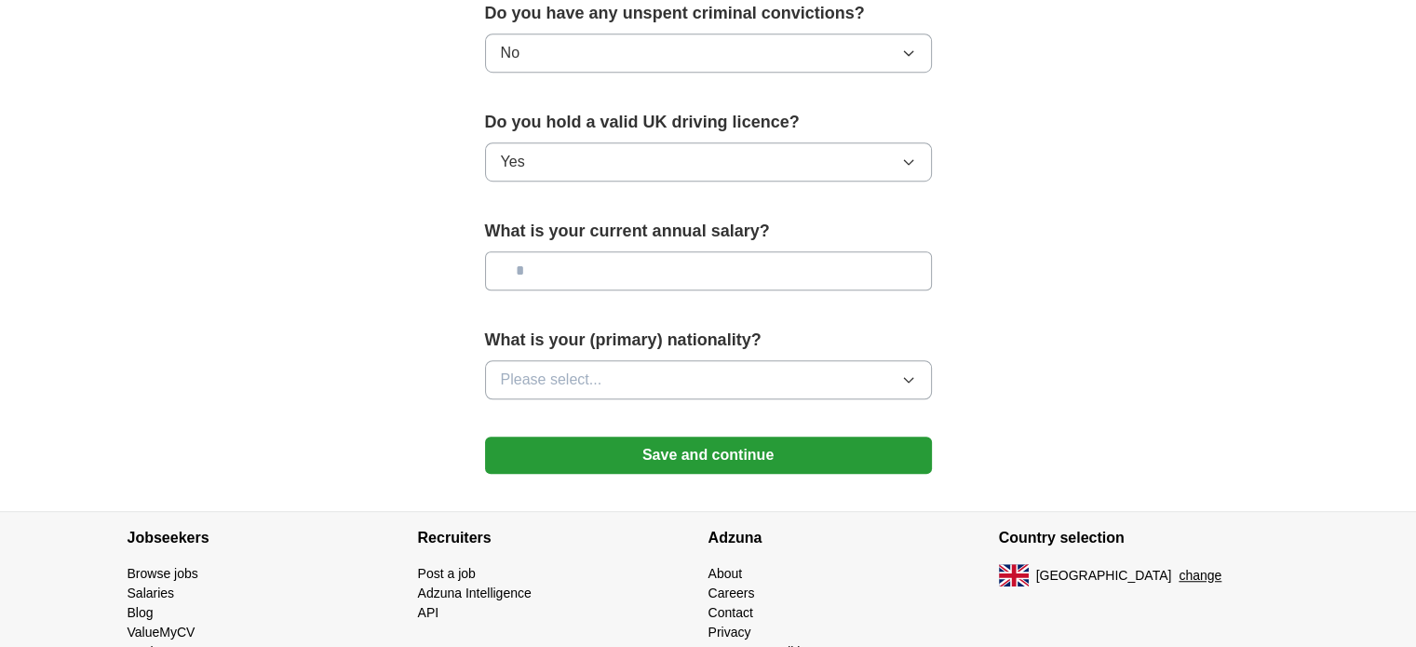
click at [817, 449] on button "Save and continue" at bounding box center [708, 455] width 447 height 37
